Goal: Information Seeking & Learning: Learn about a topic

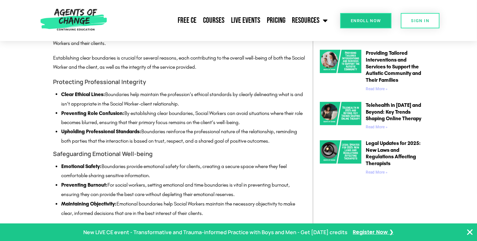
scroll to position [488, 0]
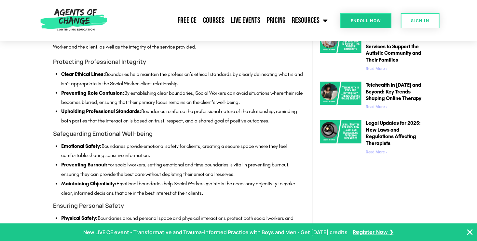
click at [163, 139] on h4 "Safeguarding Emotional Well-being" at bounding box center [179, 133] width 253 height 9
click at [160, 161] on li "Emotional Safety: Boundaries provide emotional safety for clients, creating a s…" at bounding box center [183, 151] width 245 height 19
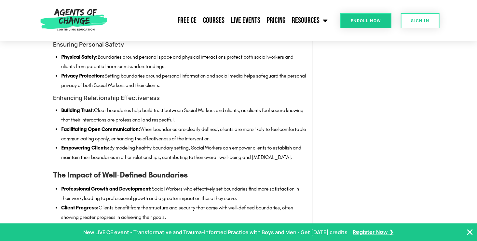
scroll to position [651, 0]
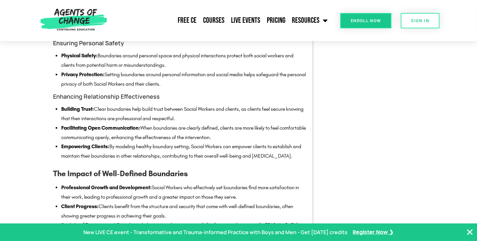
click at [213, 180] on h3 "The Impact of Well-Defined Boundaries" at bounding box center [179, 173] width 253 height 12
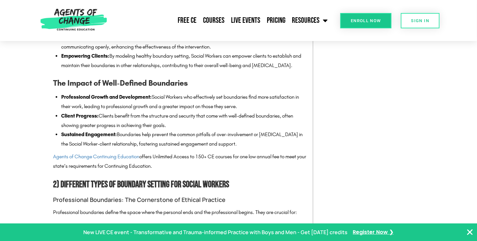
scroll to position [781, 0]
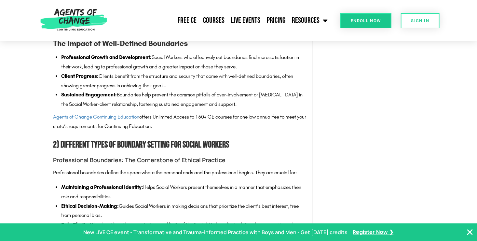
click at [180, 90] on li "Client Progress: Clients benefit from the structure and security that come with…" at bounding box center [183, 81] width 245 height 19
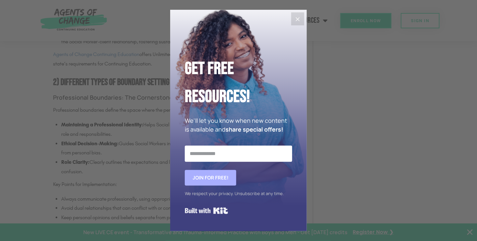
scroll to position [846, 0]
click at [299, 18] on icon "Close" at bounding box center [298, 19] width 8 height 8
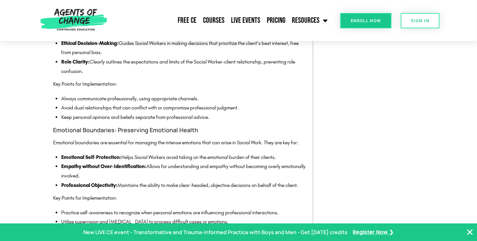
scroll to position [1009, 0]
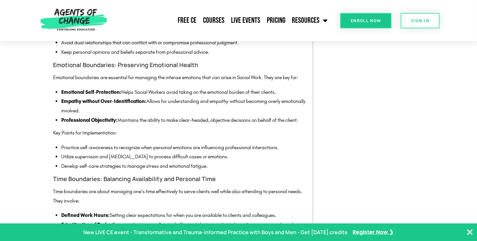
click at [113, 206] on p "Time boundaries are about managing one’s time effectively to serve clients well…" at bounding box center [179, 196] width 253 height 19
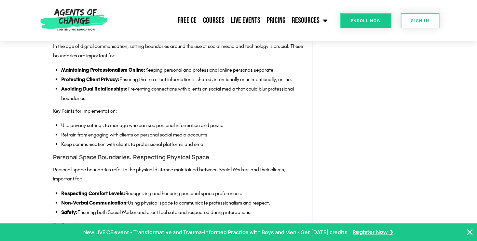
scroll to position [1302, 0]
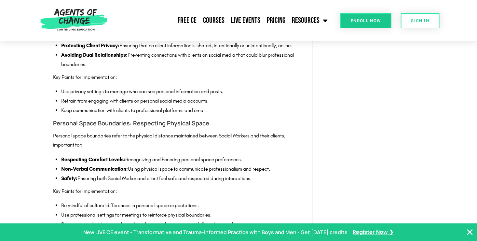
click at [128, 196] on p "Key Points for Implementation:" at bounding box center [179, 190] width 253 height 9
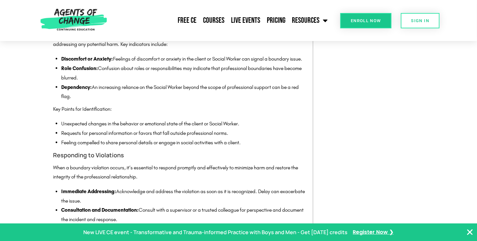
scroll to position [1627, 0]
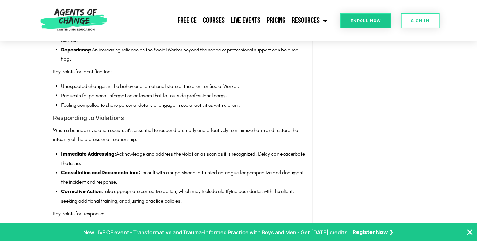
scroll to position [1692, 0]
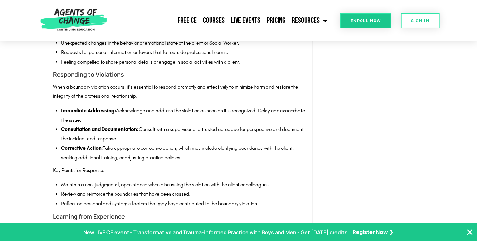
click at [147, 144] on li "Consultation and Documentation: Consult with a supervisor or a trusted colleagu…" at bounding box center [183, 134] width 245 height 19
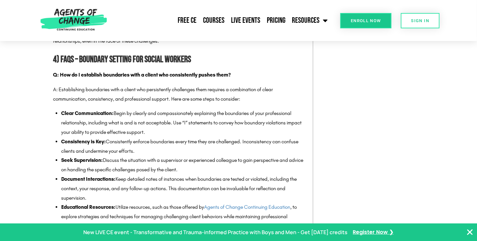
scroll to position [2148, 0]
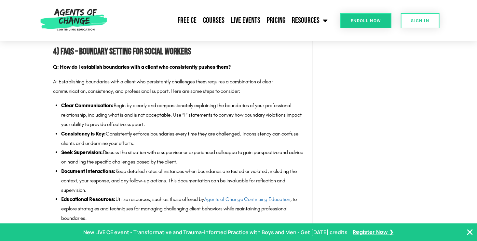
click at [241, 72] on p "Q: How do I establish boundaries with a client who consistently pushes them?" at bounding box center [179, 66] width 253 height 9
click at [181, 148] on li "Consistency is Key: Consistently enforce boundaries every time they are challen…" at bounding box center [183, 138] width 245 height 19
